Goal: Task Accomplishment & Management: Use online tool/utility

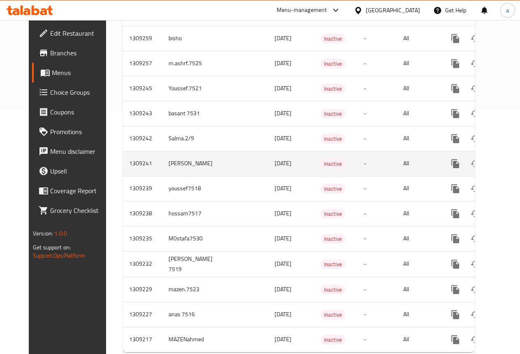
scroll to position [271, 0]
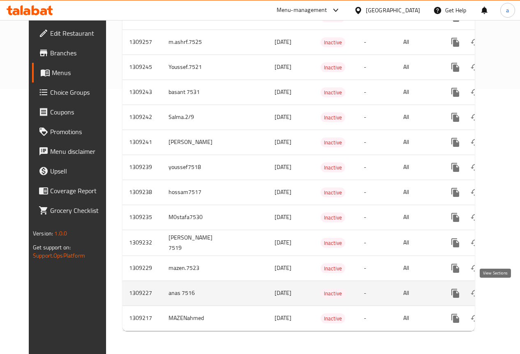
click at [509, 289] on icon "enhanced table" at bounding box center [514, 294] width 10 height 10
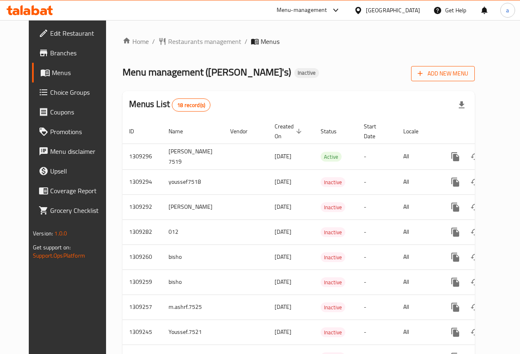
click at [459, 74] on span "Add New Menu" at bounding box center [442, 74] width 51 height 10
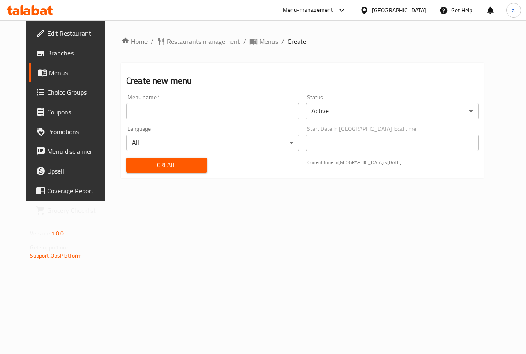
click at [220, 117] on input "text" at bounding box center [212, 111] width 173 height 16
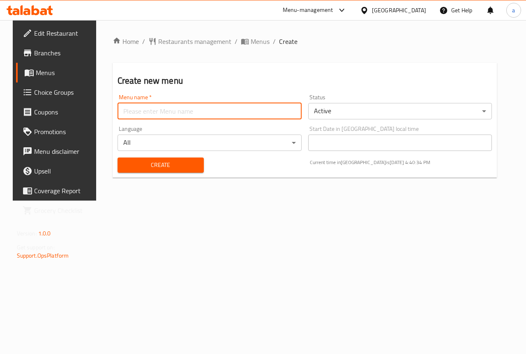
type input "anas 7516"
click at [182, 161] on span "Create" at bounding box center [160, 165] width 73 height 10
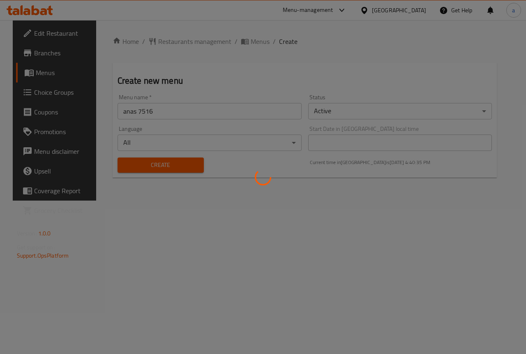
click at [117, 158] on button "Create" at bounding box center [160, 165] width 86 height 15
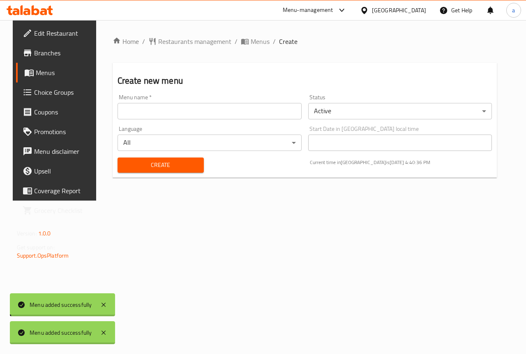
click at [117, 158] on button "Create" at bounding box center [160, 165] width 86 height 15
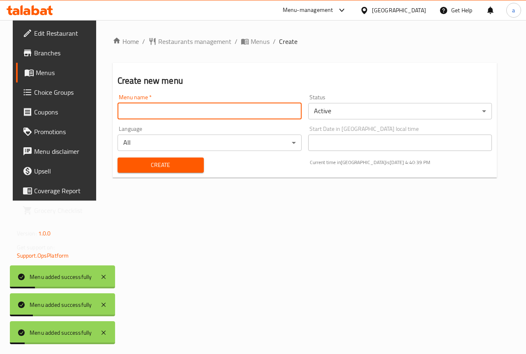
click at [58, 74] on span "Menus" at bounding box center [65, 73] width 58 height 10
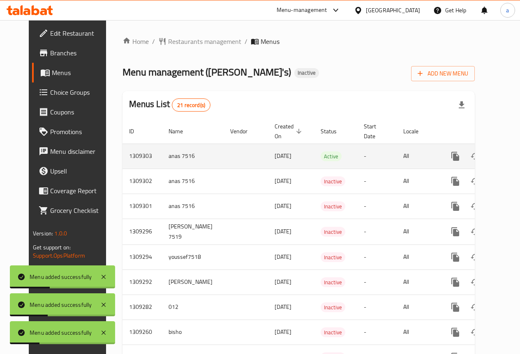
click at [510, 158] on icon "enhanced table" at bounding box center [513, 156] width 7 height 7
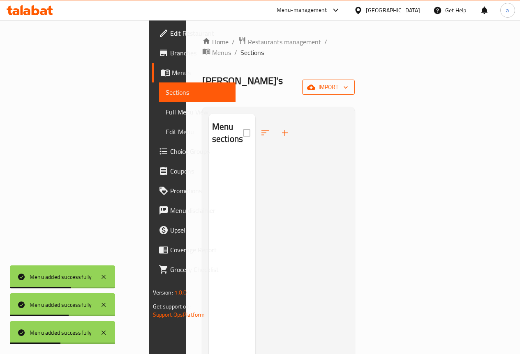
click at [354, 80] on button "import" at bounding box center [328, 87] width 53 height 15
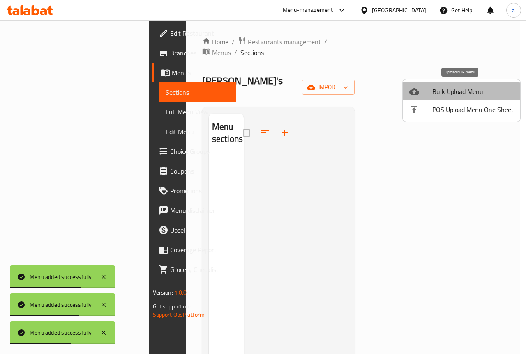
click at [450, 97] on span "Bulk Upload Menu" at bounding box center [472, 92] width 81 height 10
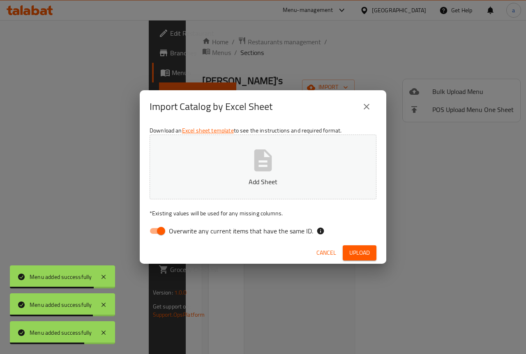
click at [229, 235] on span "Overwrite any current items that have the same ID." at bounding box center [241, 231] width 144 height 10
click at [184, 235] on input "Overwrite any current items that have the same ID." at bounding box center [161, 231] width 47 height 16
checkbox input "false"
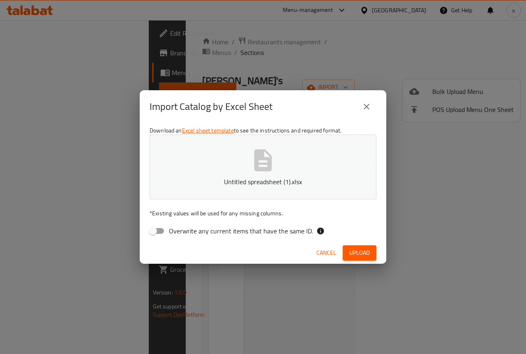
click at [356, 256] on span "Upload" at bounding box center [359, 253] width 21 height 10
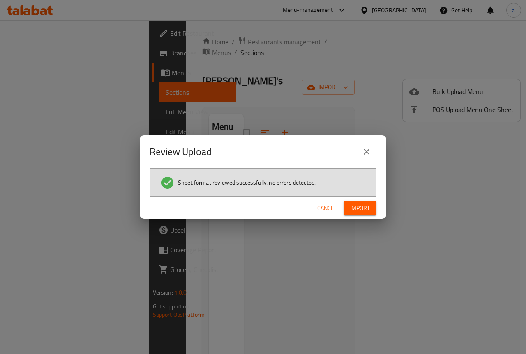
click at [347, 214] on button "Import" at bounding box center [359, 208] width 33 height 15
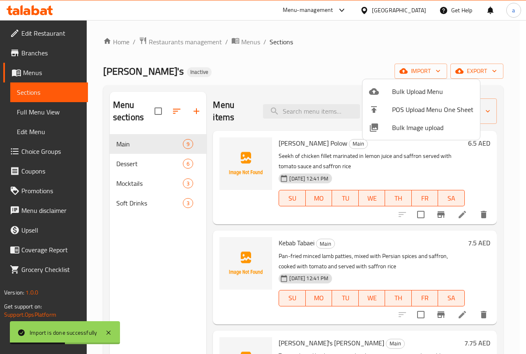
click at [193, 263] on div at bounding box center [263, 177] width 526 height 354
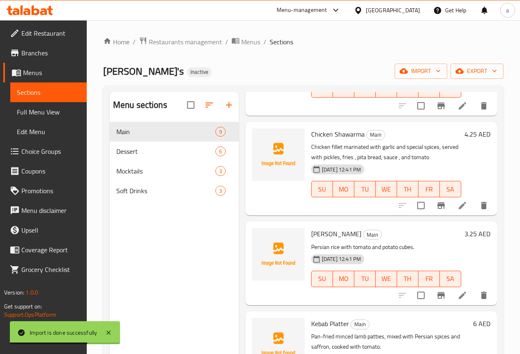
scroll to position [452, 0]
